Goal: Task Accomplishment & Management: Use online tool/utility

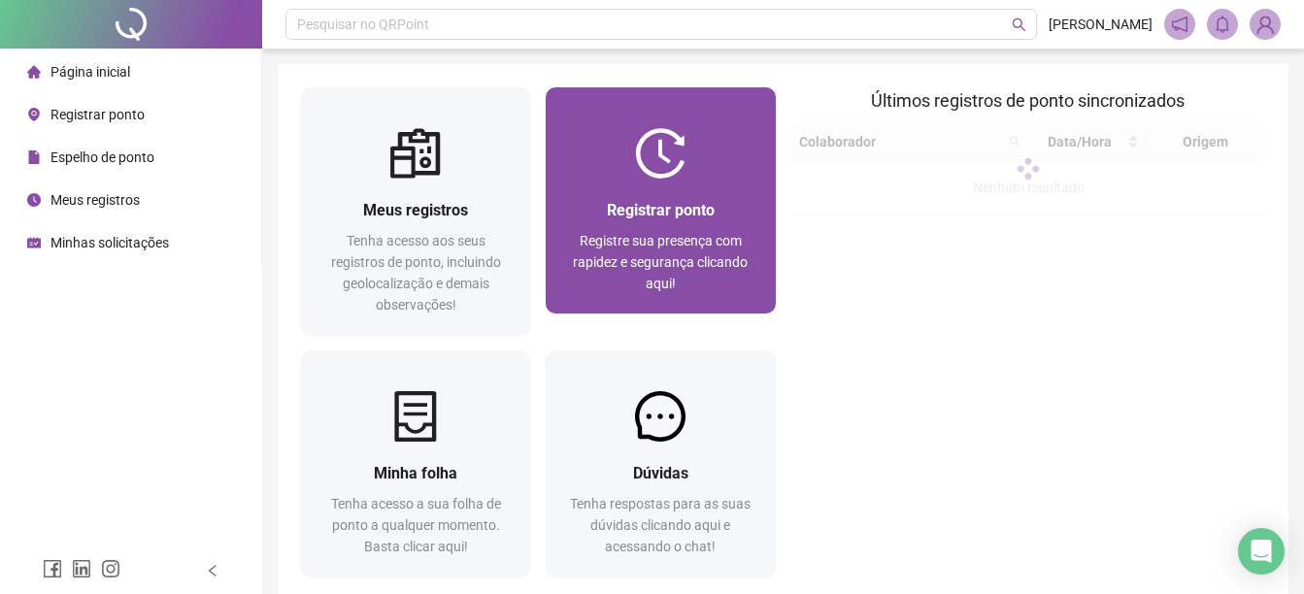
click at [645, 215] on span "Registrar ponto" at bounding box center [661, 210] width 108 height 18
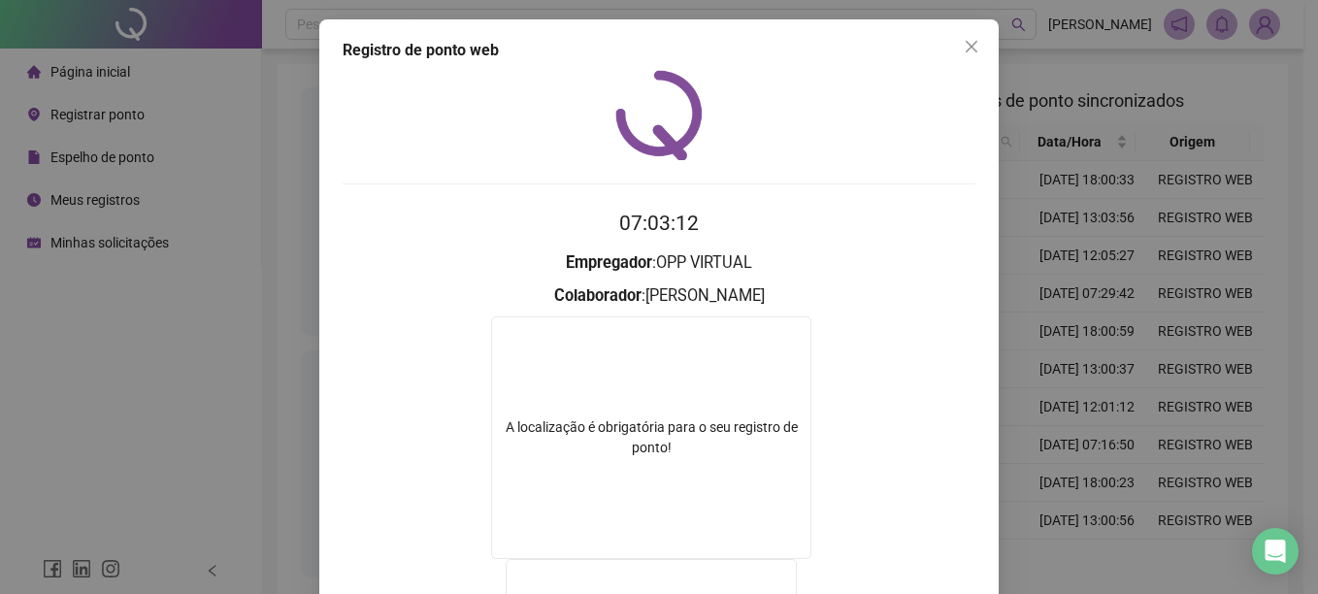
drag, startPoint x: 969, startPoint y: 45, endPoint x: 931, endPoint y: 51, distance: 38.5
click at [969, 45] on icon "close" at bounding box center [972, 47] width 16 height 16
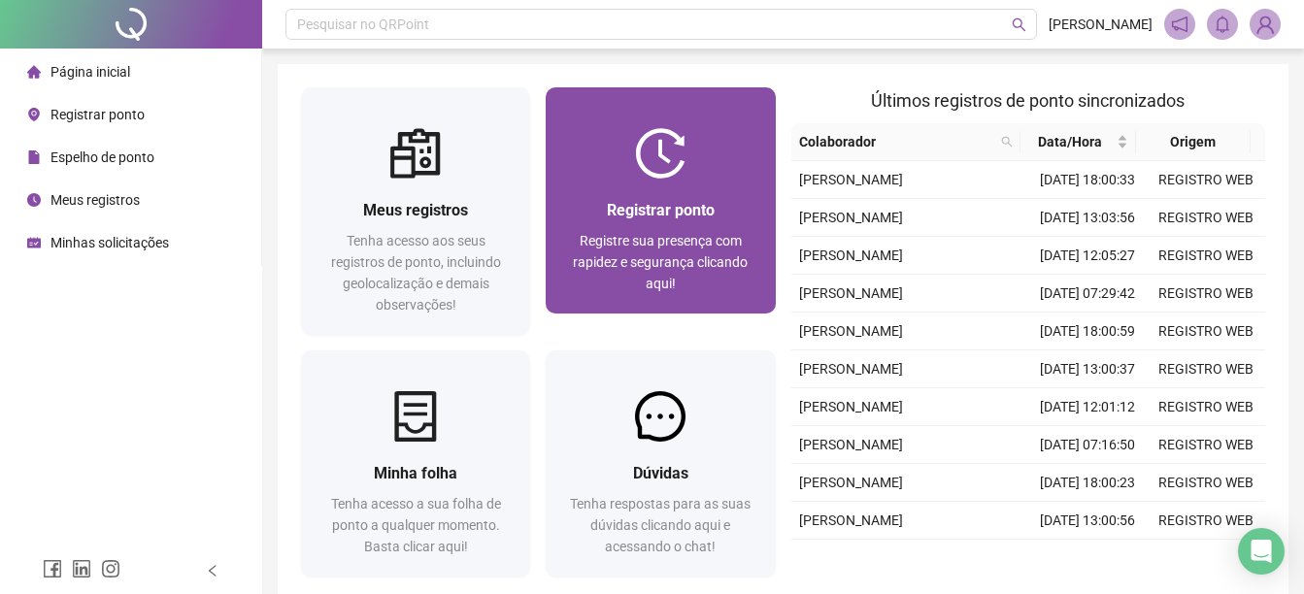
click at [649, 213] on span "Registrar ponto" at bounding box center [661, 210] width 108 height 18
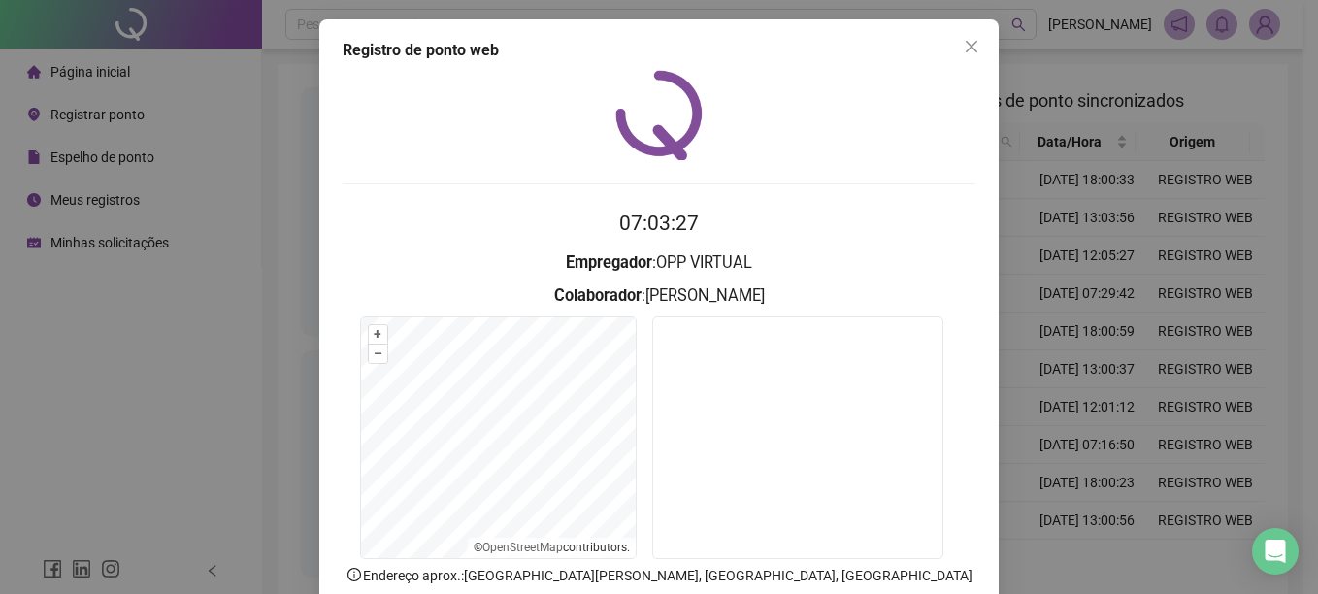
scroll to position [121, 0]
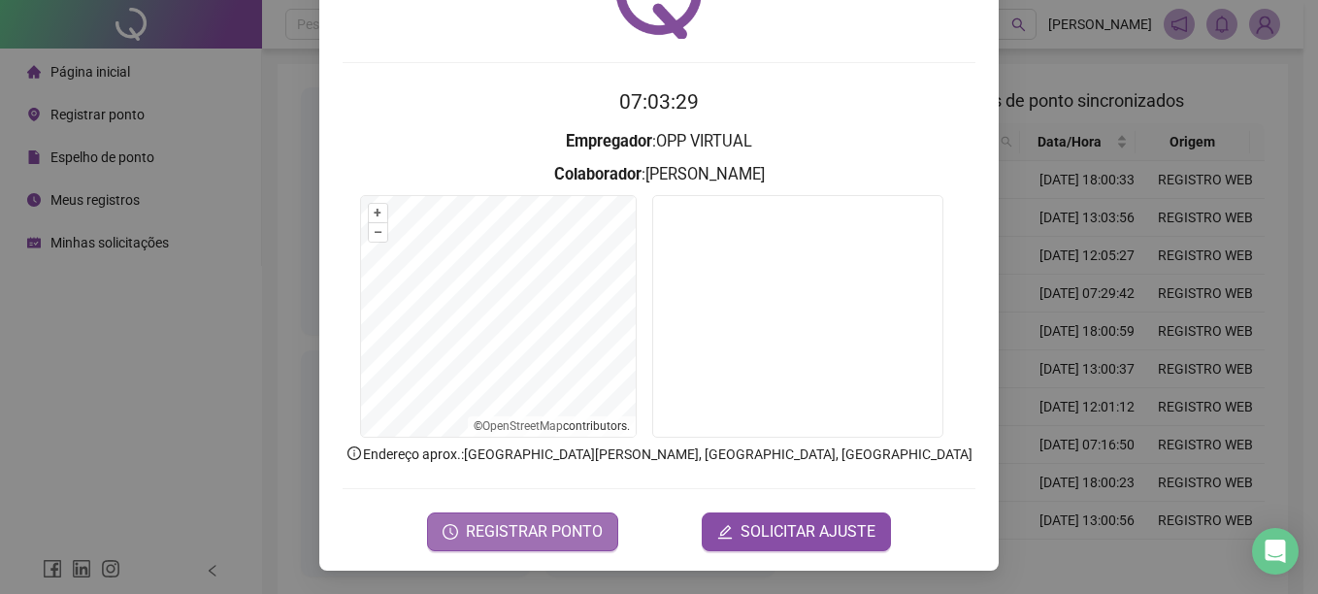
click at [525, 523] on span "REGISTRAR PONTO" at bounding box center [534, 531] width 137 height 23
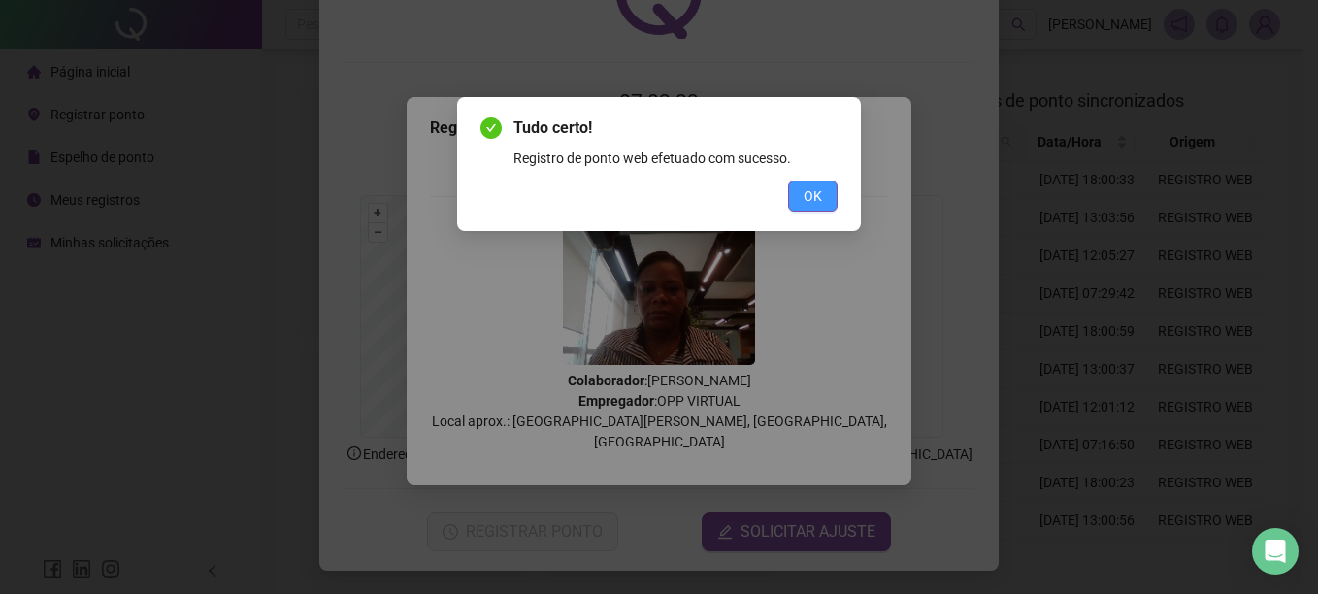
click at [816, 193] on span "OK" at bounding box center [813, 195] width 18 height 21
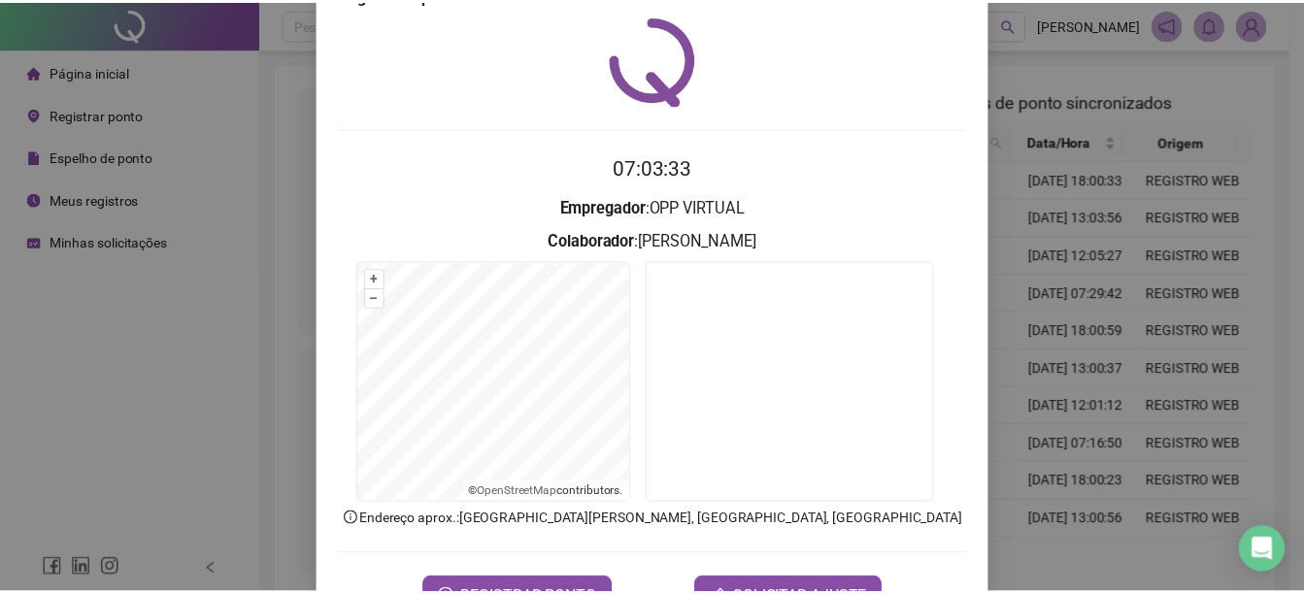
scroll to position [0, 0]
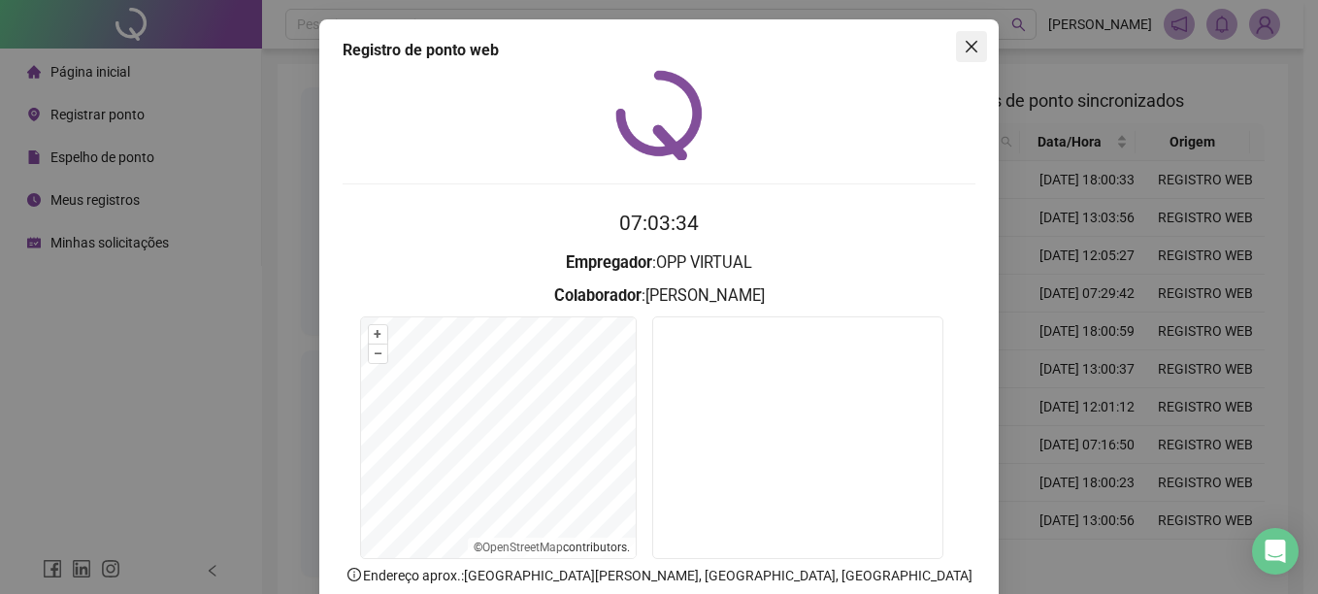
click at [971, 43] on icon "close" at bounding box center [972, 47] width 16 height 16
